Goal: Transaction & Acquisition: Download file/media

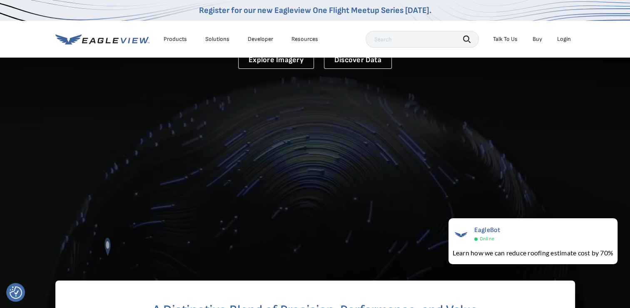
scroll to position [120, 0]
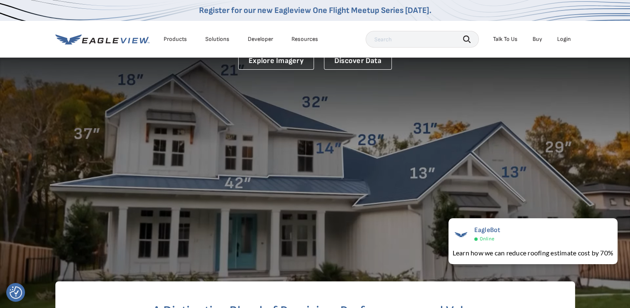
click at [566, 39] on div "Login" at bounding box center [565, 39] width 14 height 8
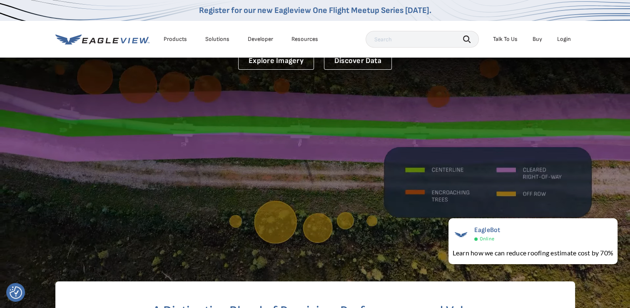
click at [569, 41] on div "Login" at bounding box center [565, 39] width 14 height 8
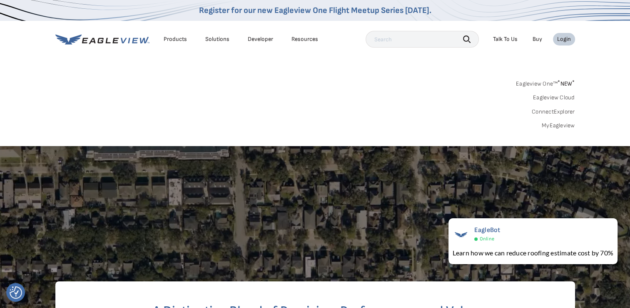
click at [559, 128] on link "MyEagleview" at bounding box center [558, 126] width 33 height 8
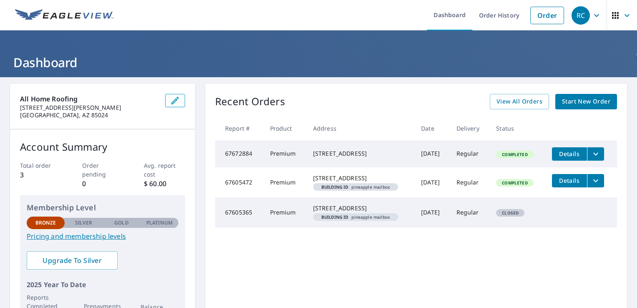
click at [593, 159] on button "filesDropdownBtn-67672884" at bounding box center [595, 153] width 17 height 13
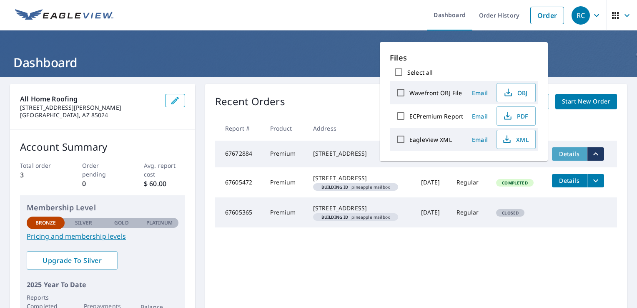
click at [573, 152] on span "Details" at bounding box center [569, 154] width 25 height 8
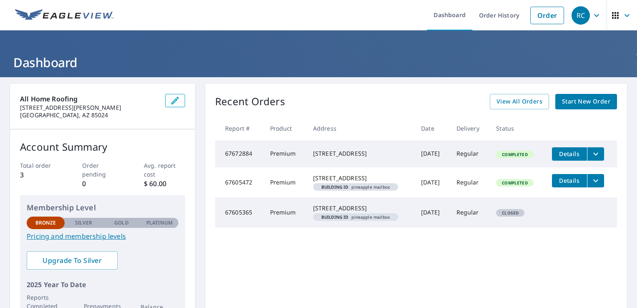
click at [375, 158] on div "9639 N 17th St Phoenix, AZ 85020" at bounding box center [360, 153] width 95 height 8
click at [266, 158] on td "Premium" at bounding box center [284, 153] width 43 height 27
click at [560, 153] on span "Details" at bounding box center [569, 154] width 25 height 8
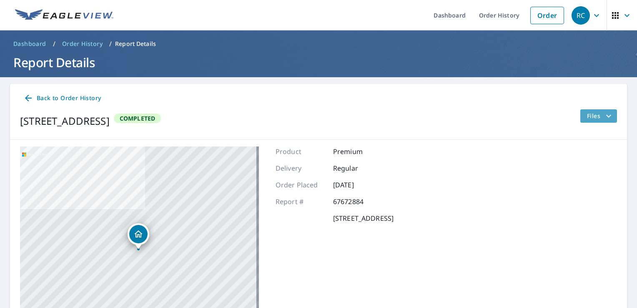
click at [608, 118] on button "Files" at bounding box center [598, 115] width 37 height 13
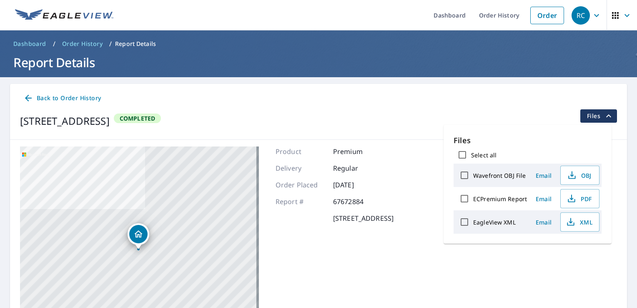
click at [482, 154] on label "Select all" at bounding box center [483, 155] width 25 height 8
click at [471, 154] on input "Select all" at bounding box center [462, 155] width 18 height 18
checkbox input "true"
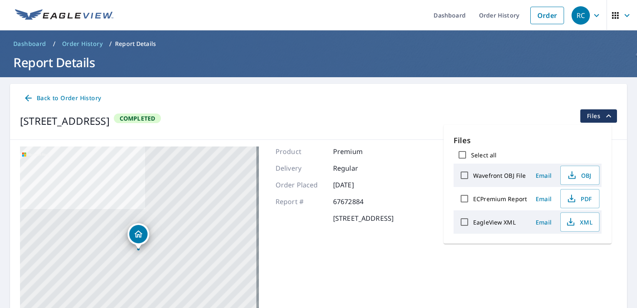
checkbox input "true"
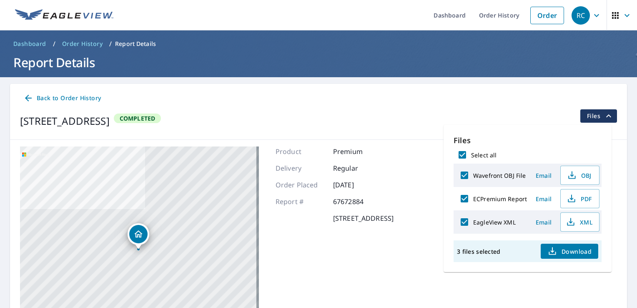
click at [565, 247] on span "Download" at bounding box center [569, 251] width 44 height 10
